Goal: Task Accomplishment & Management: Manage account settings

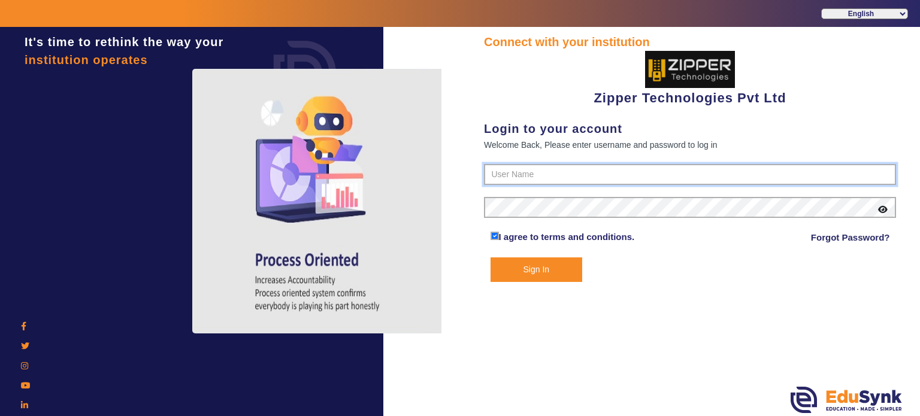
click at [508, 176] on input "text" at bounding box center [690, 175] width 412 height 22
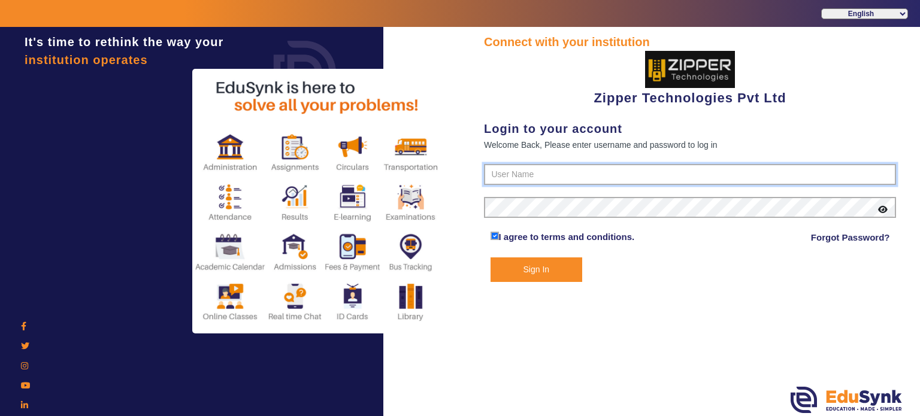
type input "1008790000"
click at [491, 258] on button "Sign In" at bounding box center [537, 270] width 92 height 25
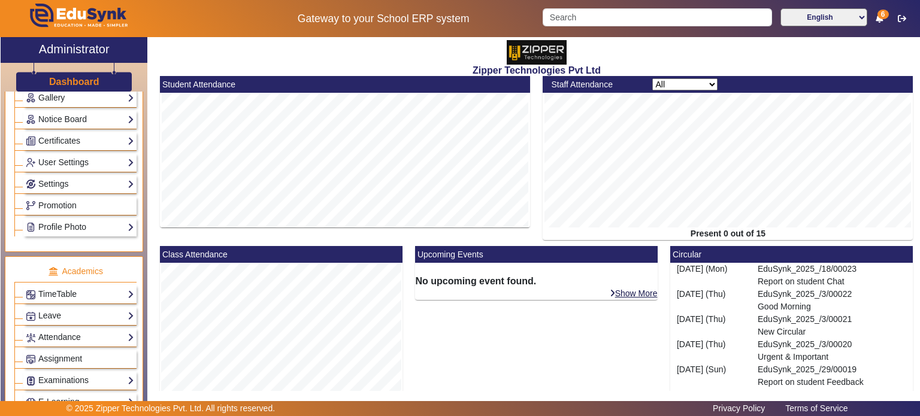
scroll to position [343, 0]
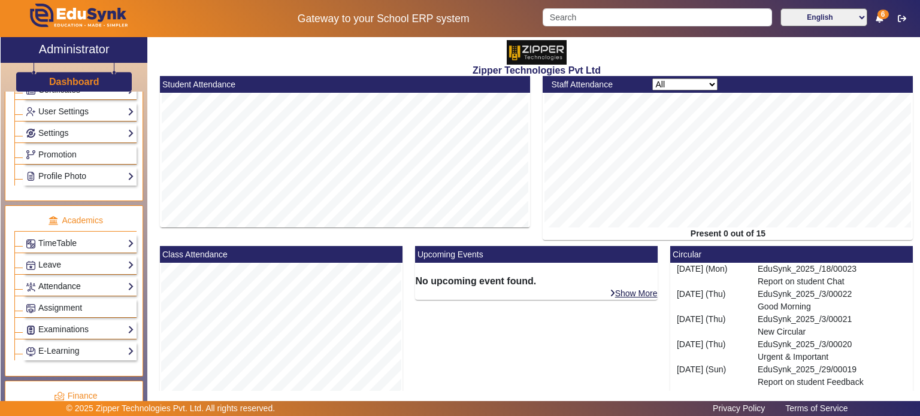
click at [74, 280] on link "Attendance" at bounding box center [80, 287] width 108 height 14
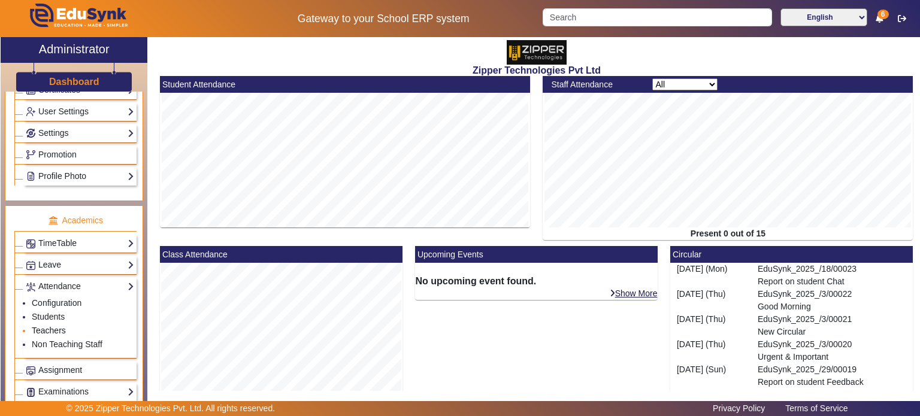
click at [55, 326] on link "Teachers" at bounding box center [49, 331] width 34 height 10
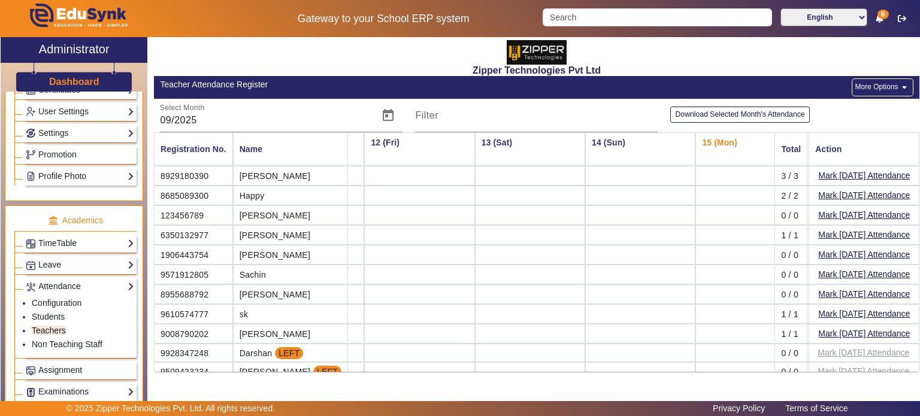
scroll to position [0, 1205]
click at [840, 326] on button "Mark [DATE] Attendance" at bounding box center [864, 333] width 94 height 15
click at [57, 312] on link "Students" at bounding box center [48, 317] width 33 height 10
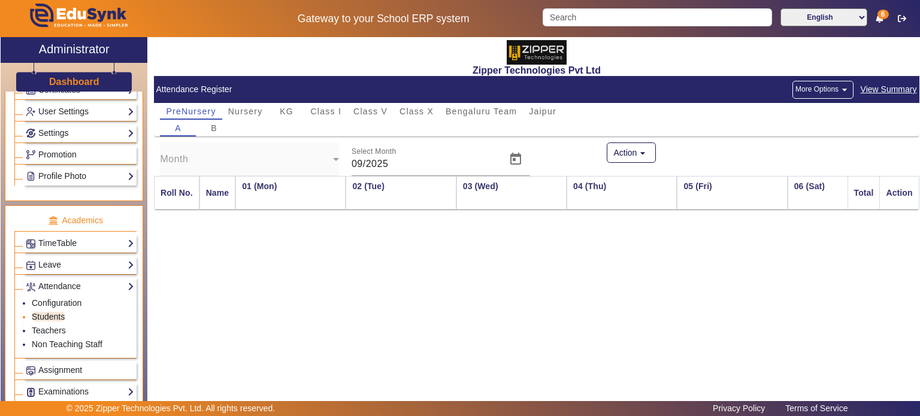
scroll to position [0, 1126]
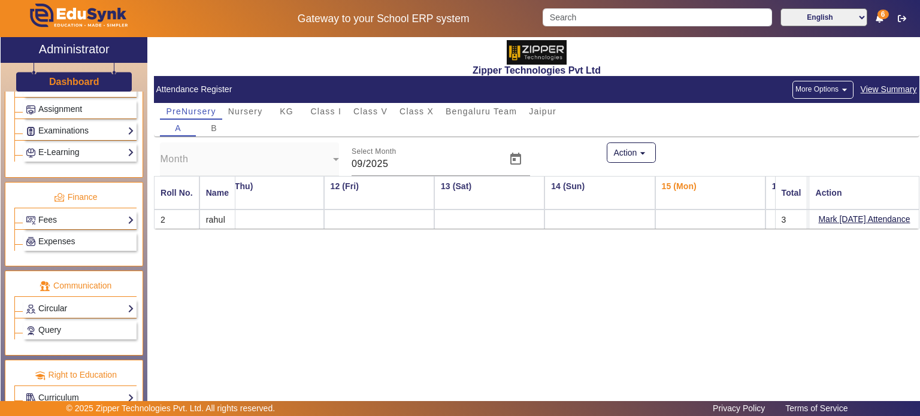
click at [76, 302] on link "Circular" at bounding box center [80, 309] width 108 height 14
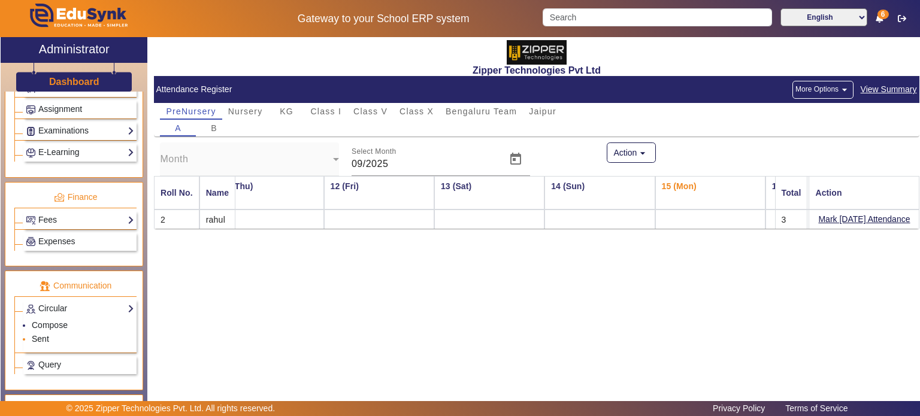
click at [45, 334] on link "Sent" at bounding box center [40, 339] width 17 height 10
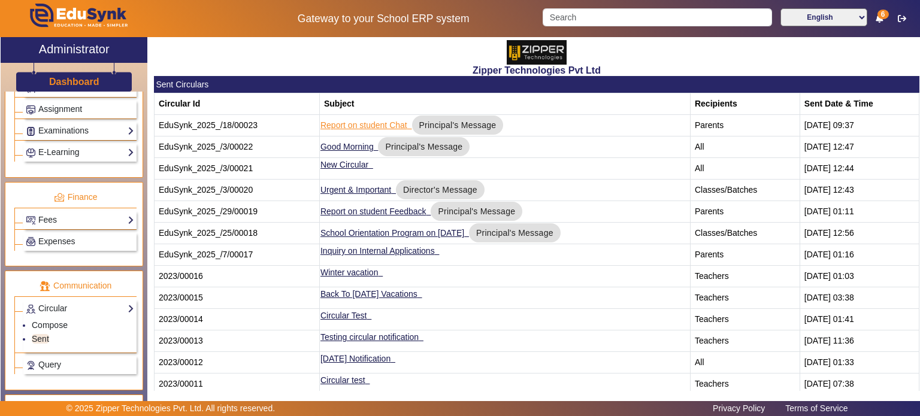
click at [343, 122] on link "Report on student Chat" at bounding box center [363, 125] width 87 height 10
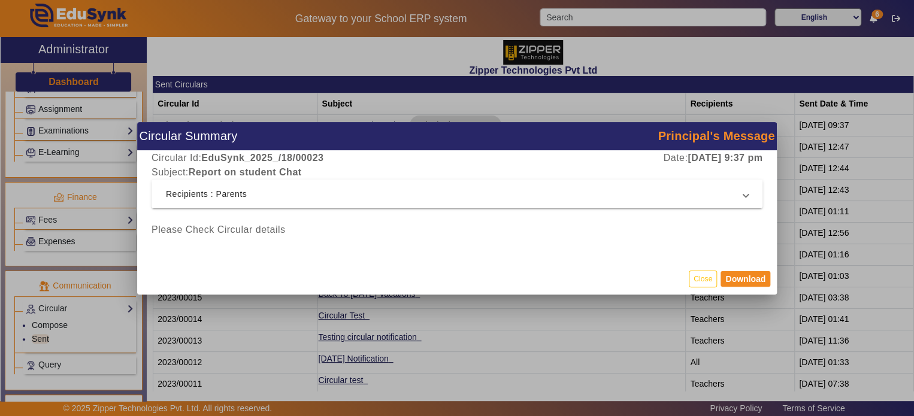
click at [614, 206] on mat-expansion-panel-header "Recipients : Parents" at bounding box center [457, 194] width 611 height 29
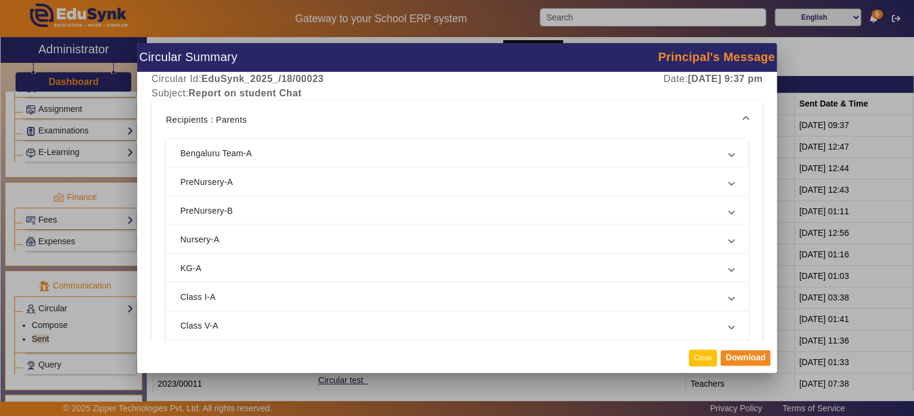
click at [701, 356] on button "Close" at bounding box center [703, 358] width 28 height 16
